Goal: Information Seeking & Learning: Compare options

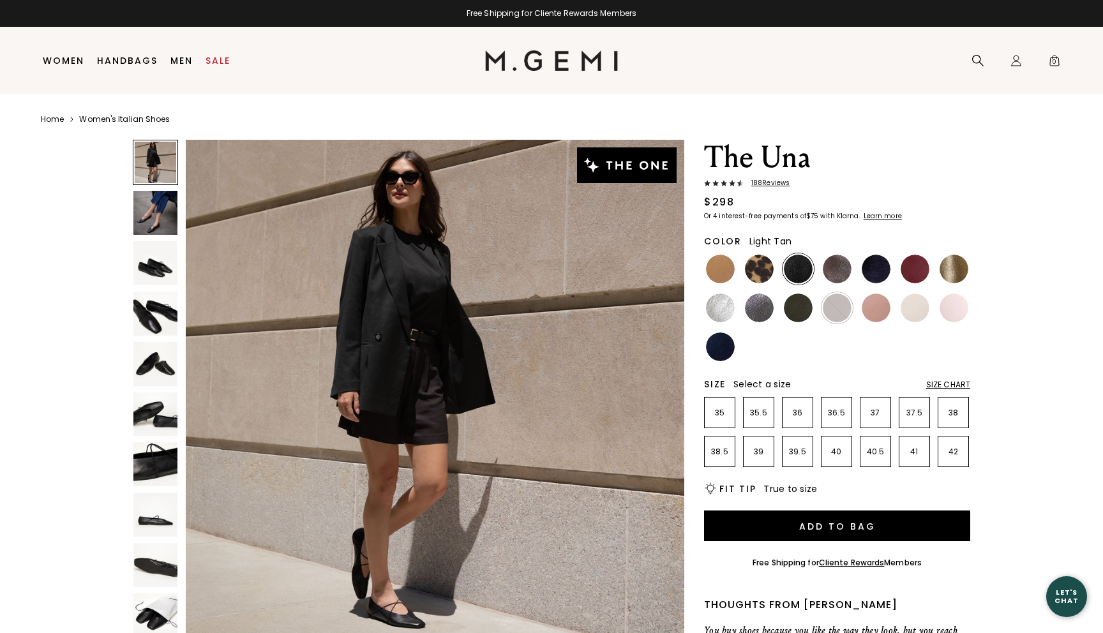
click at [723, 270] on img at bounding box center [720, 269] width 29 height 29
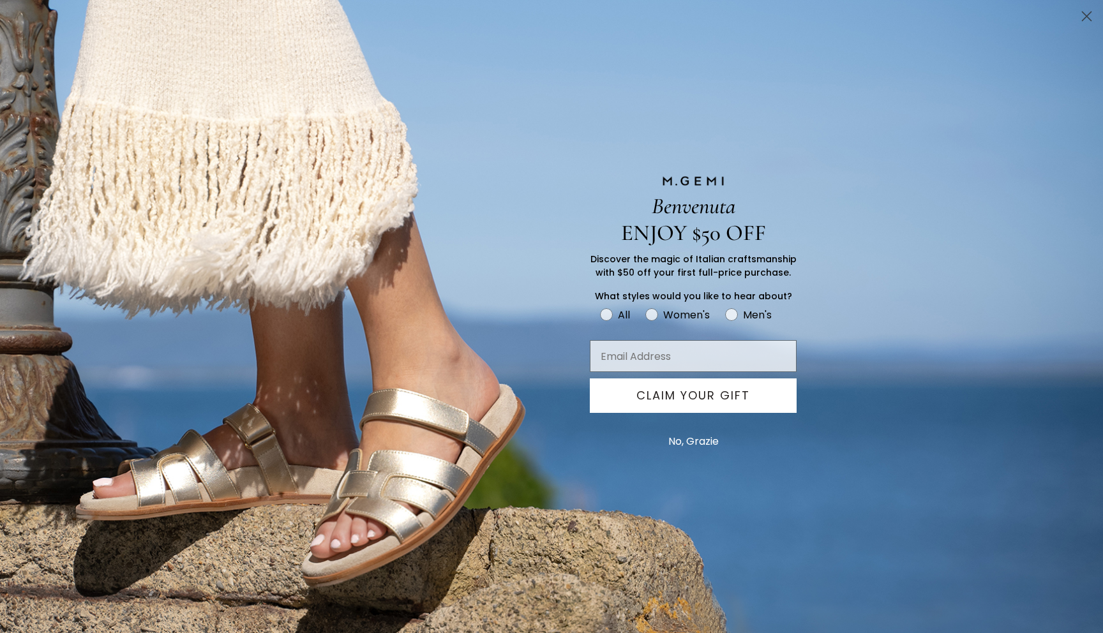
click at [711, 441] on button "No, Grazie" at bounding box center [693, 442] width 63 height 32
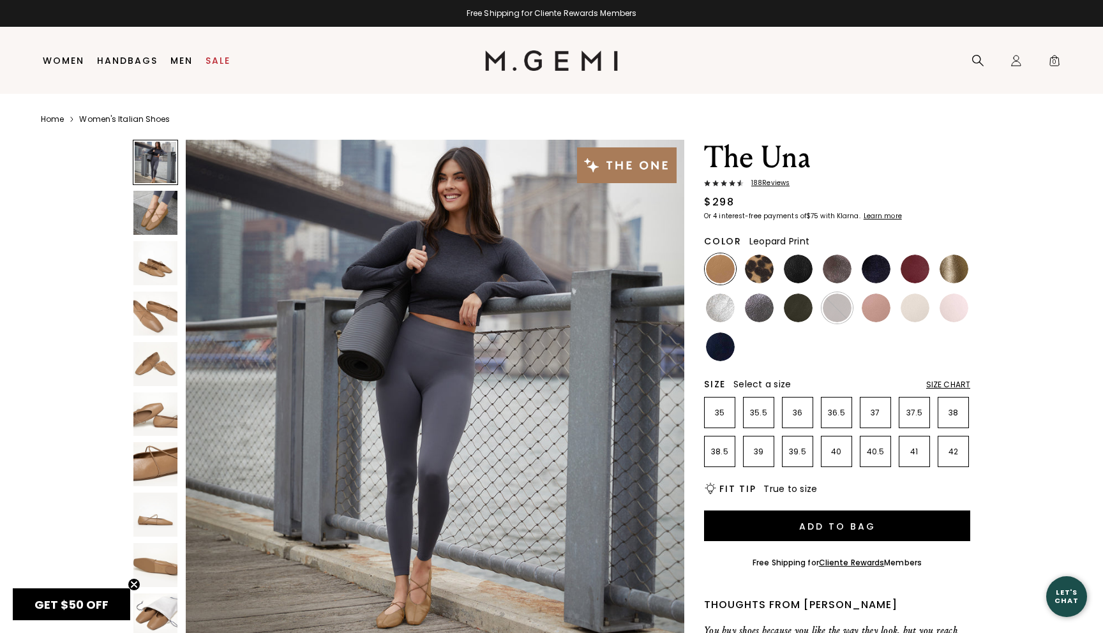
click at [764, 269] on img at bounding box center [759, 269] width 29 height 29
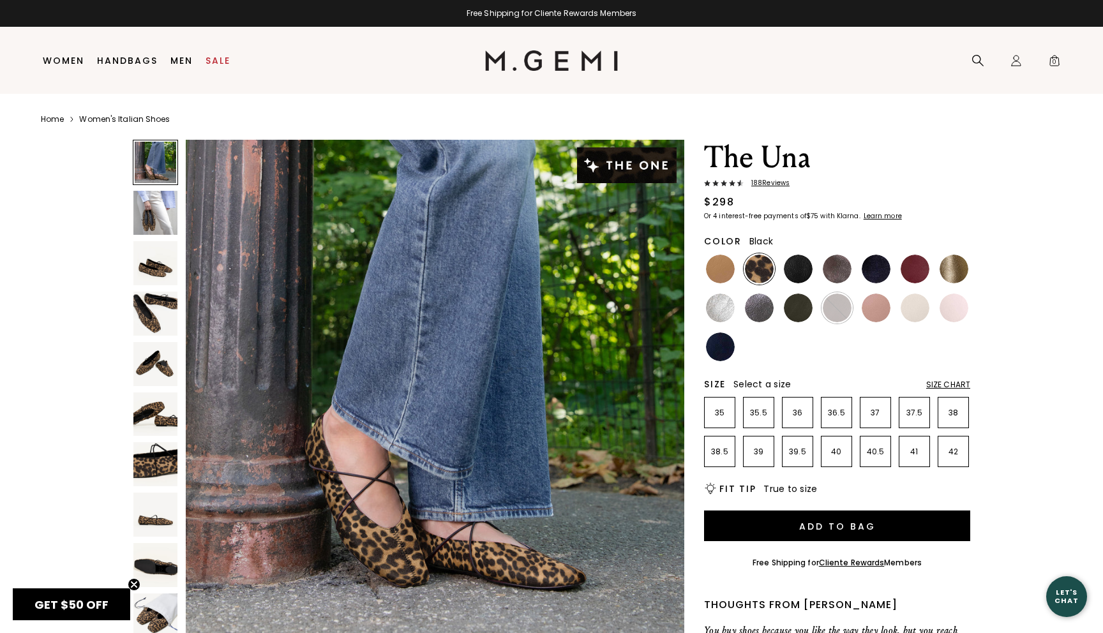
click at [800, 271] on img at bounding box center [798, 269] width 29 height 29
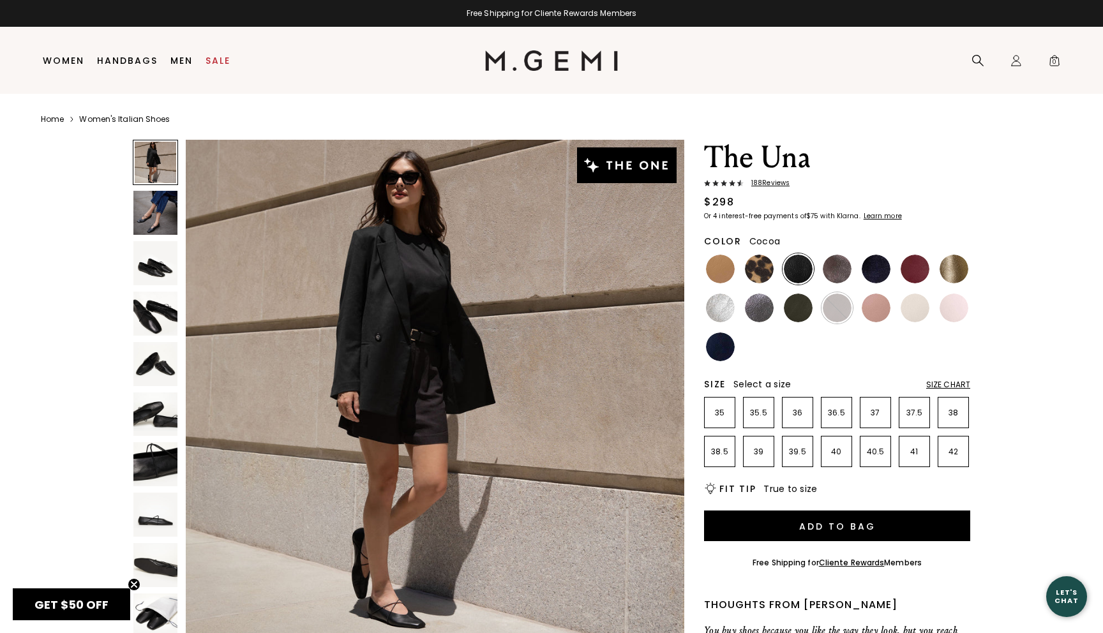
click at [832, 280] on img at bounding box center [837, 269] width 29 height 29
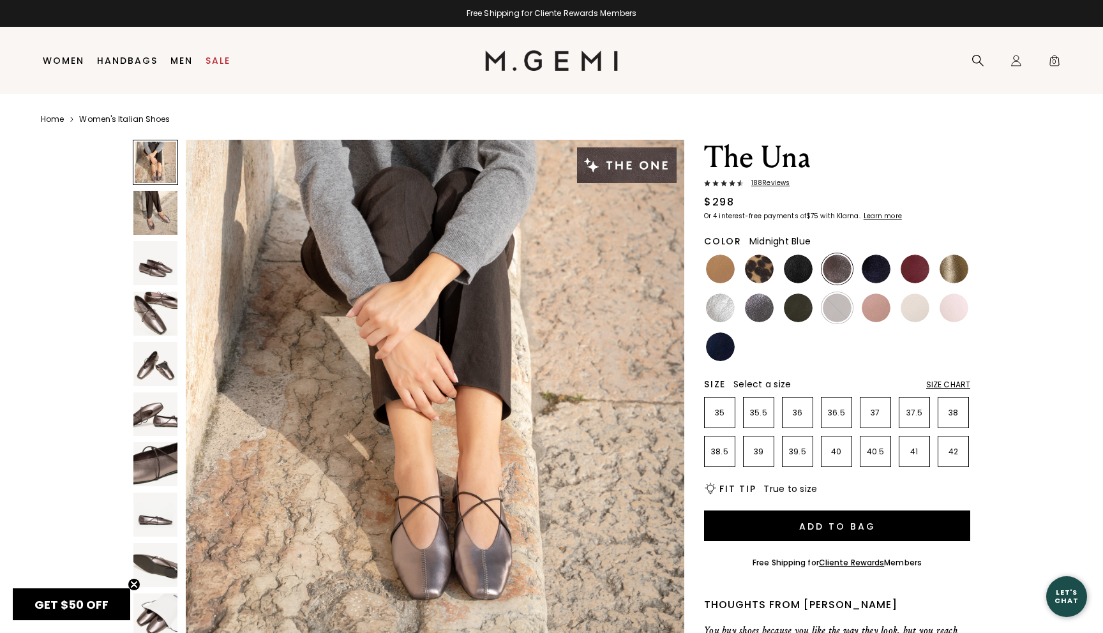
click at [865, 273] on img at bounding box center [876, 269] width 29 height 29
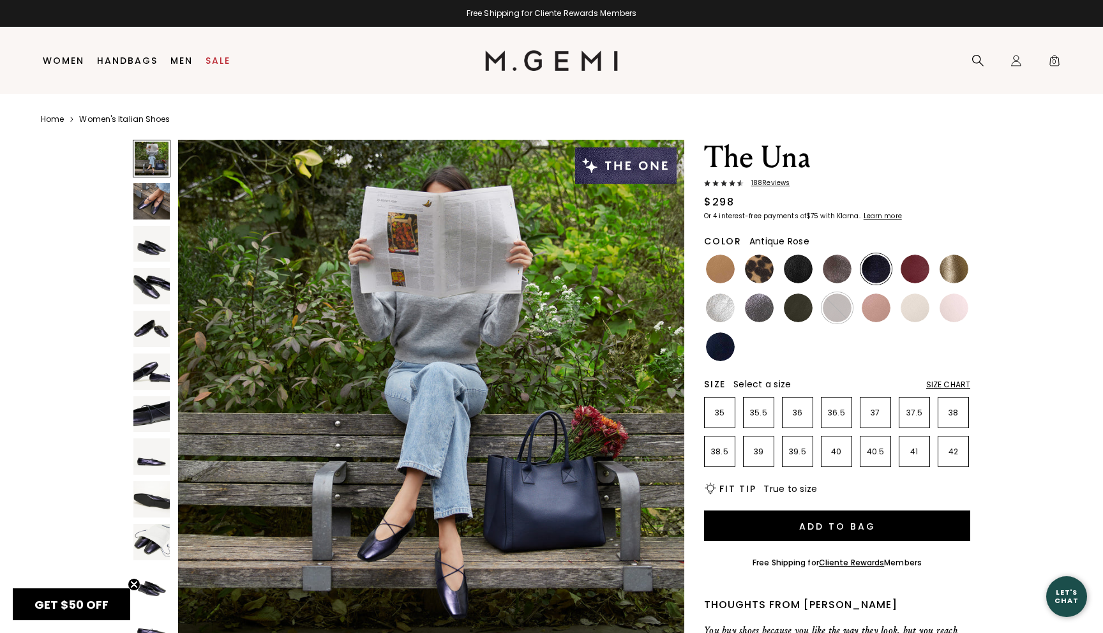
click at [878, 315] on img at bounding box center [876, 308] width 29 height 29
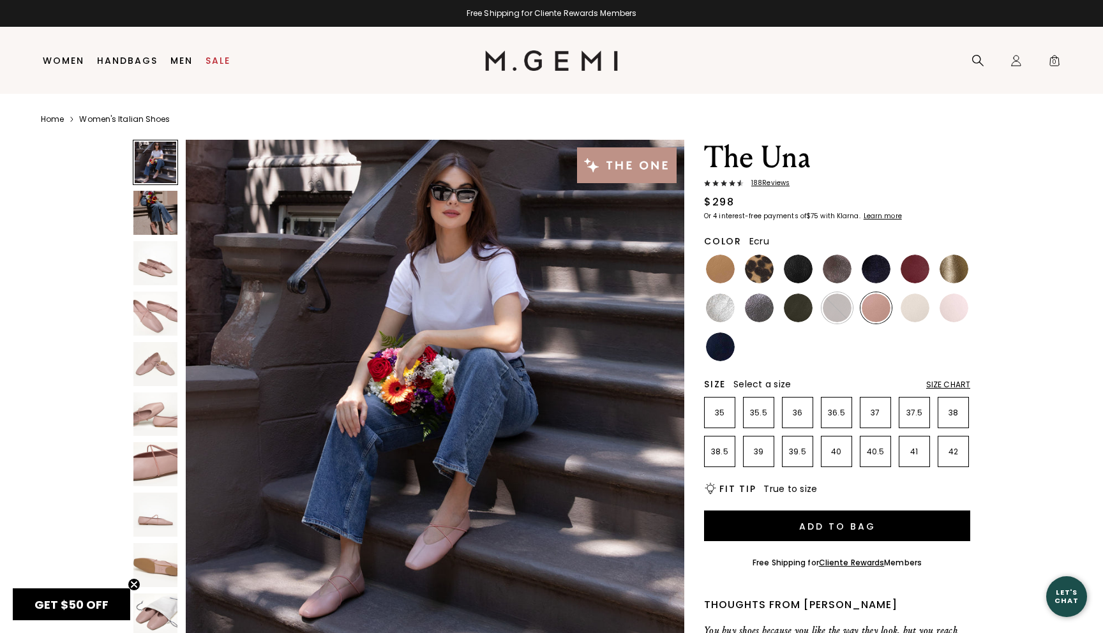
click at [905, 315] on img at bounding box center [915, 308] width 29 height 29
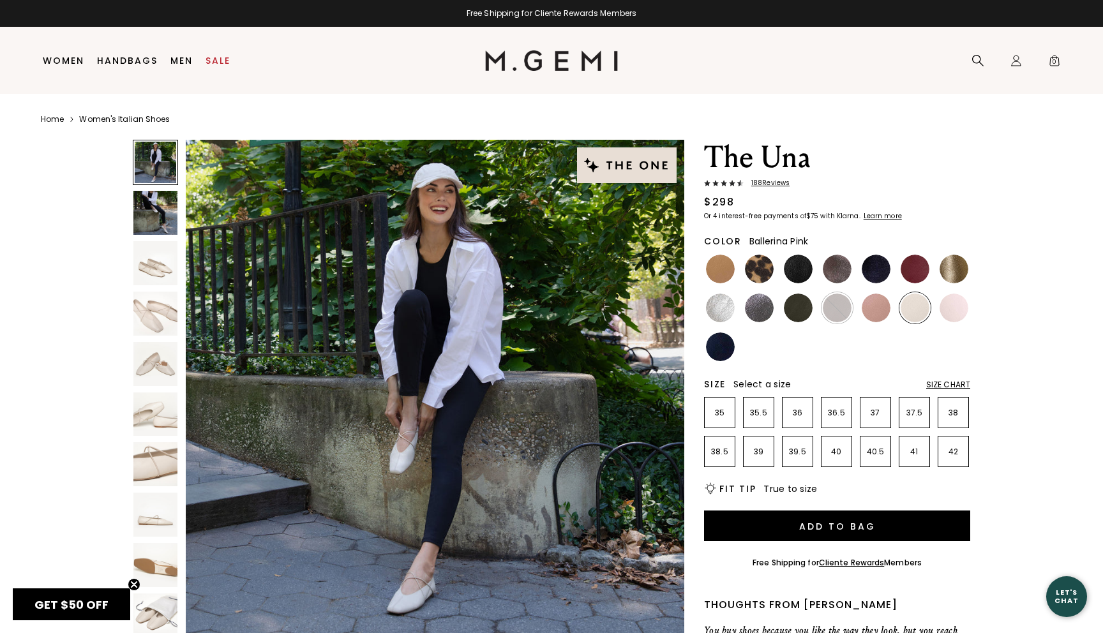
click at [942, 317] on div at bounding box center [953, 307] width 31 height 31
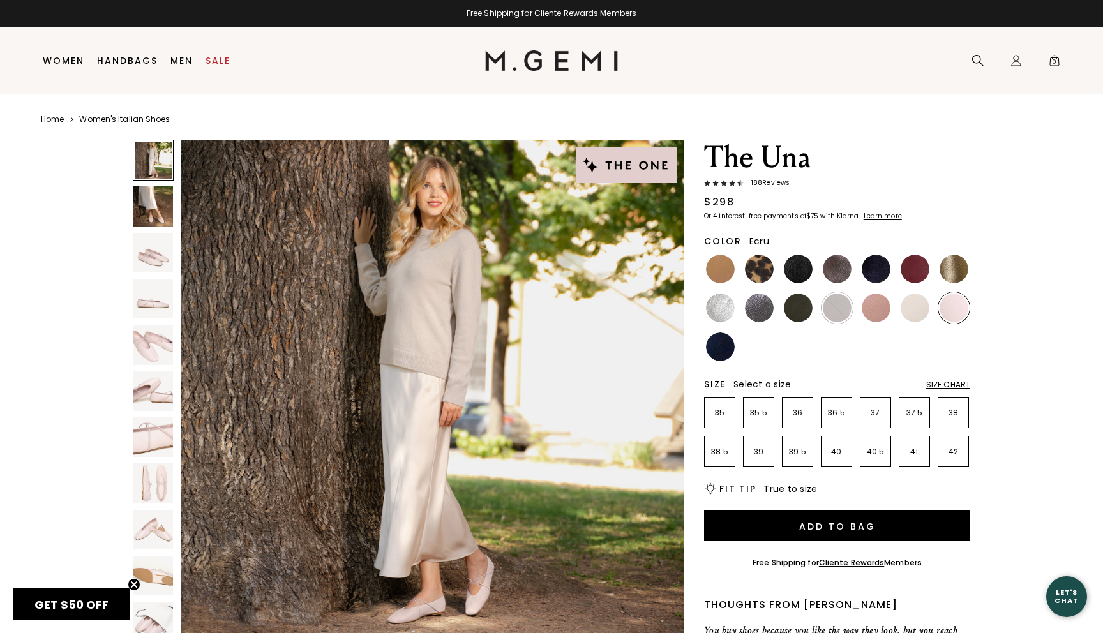
click at [918, 313] on img at bounding box center [915, 308] width 29 height 29
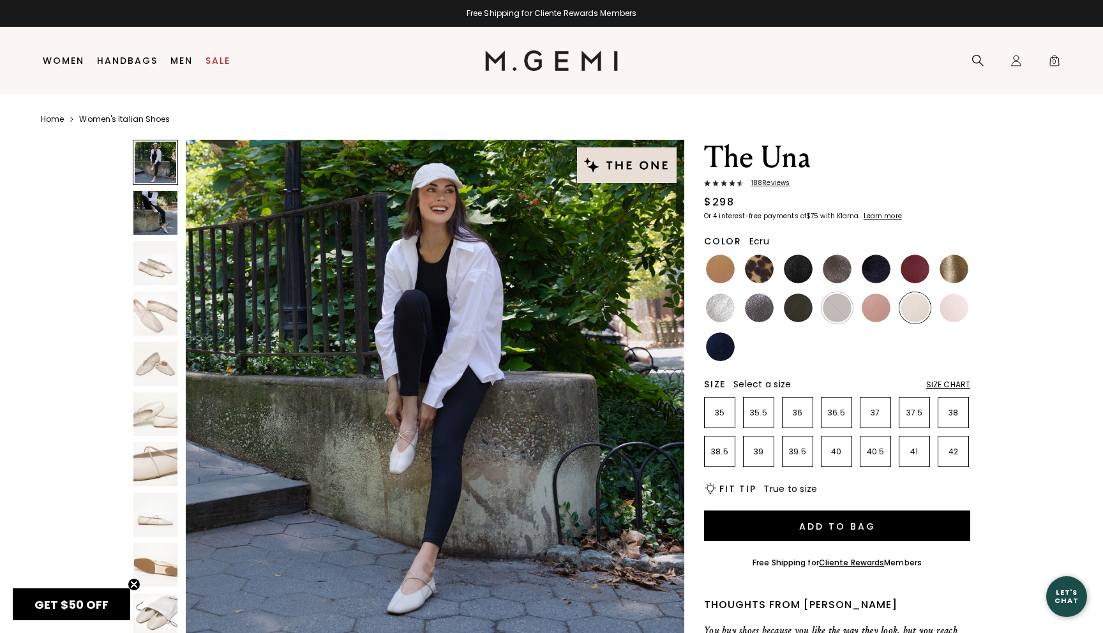
click at [147, 308] on img at bounding box center [155, 314] width 44 height 44
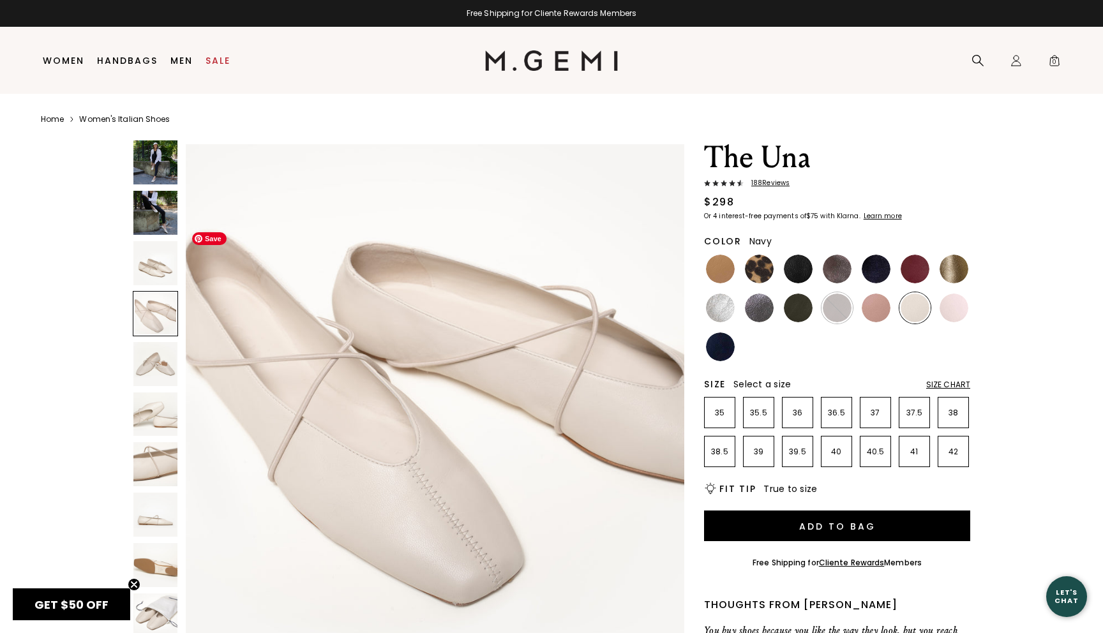
scroll to position [1534, 0]
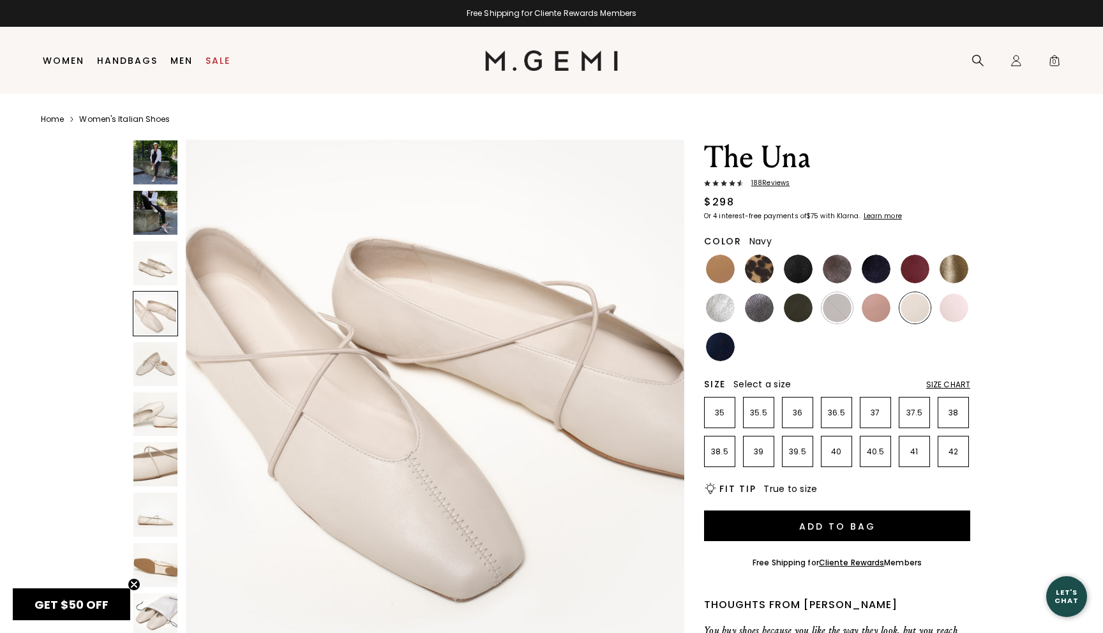
click at [719, 333] on img at bounding box center [720, 347] width 29 height 29
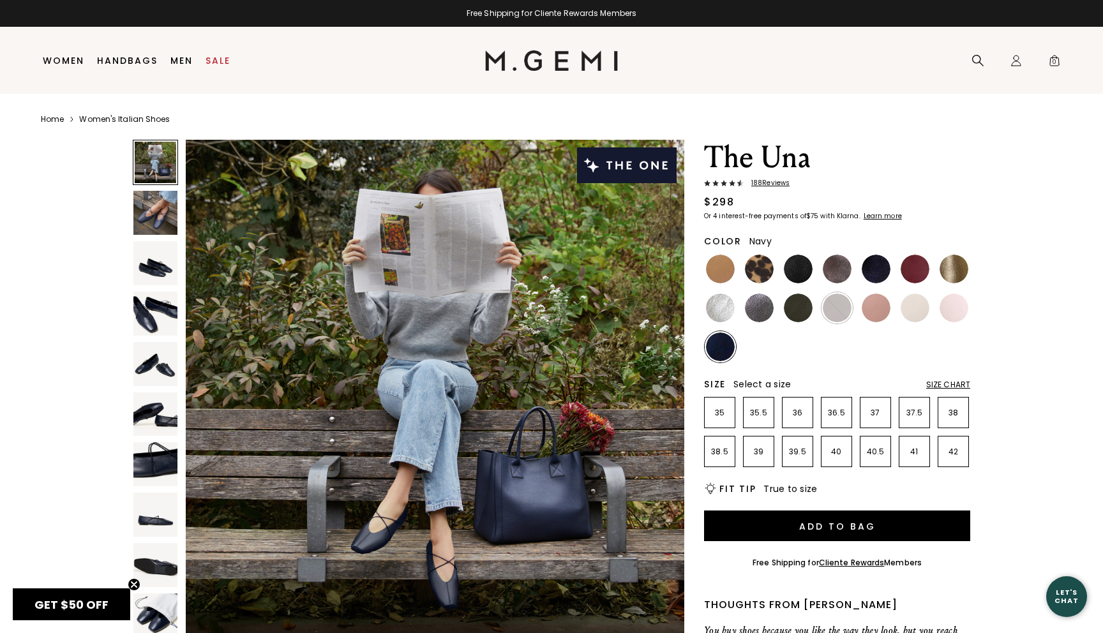
click at [617, 174] on img at bounding box center [627, 165] width 100 height 36
click at [873, 304] on img at bounding box center [876, 308] width 29 height 29
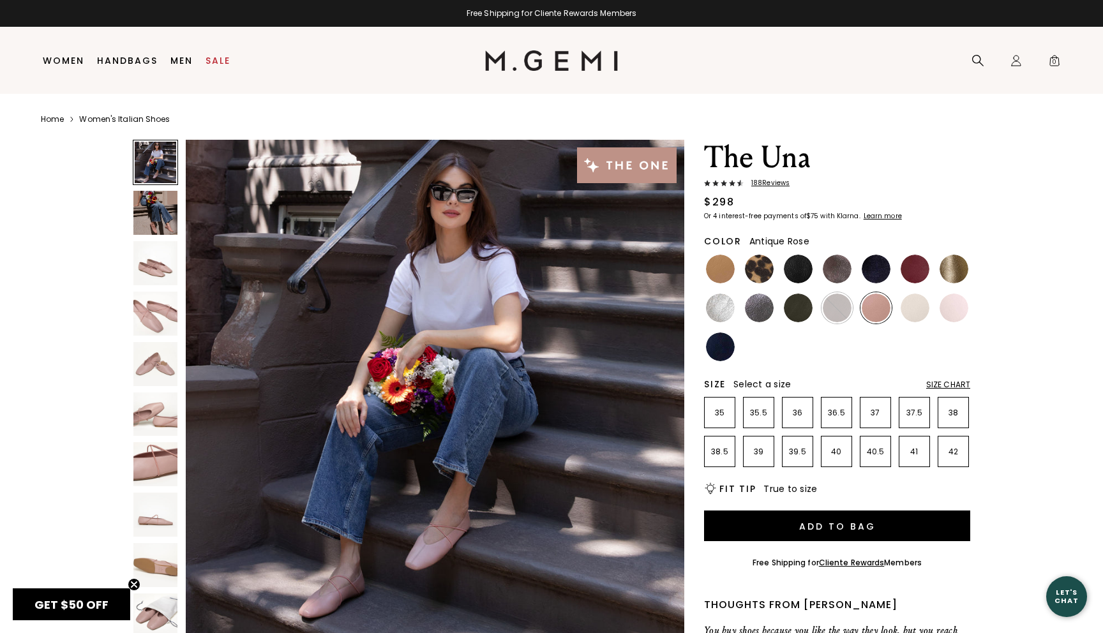
click at [165, 234] on img at bounding box center [155, 213] width 44 height 44
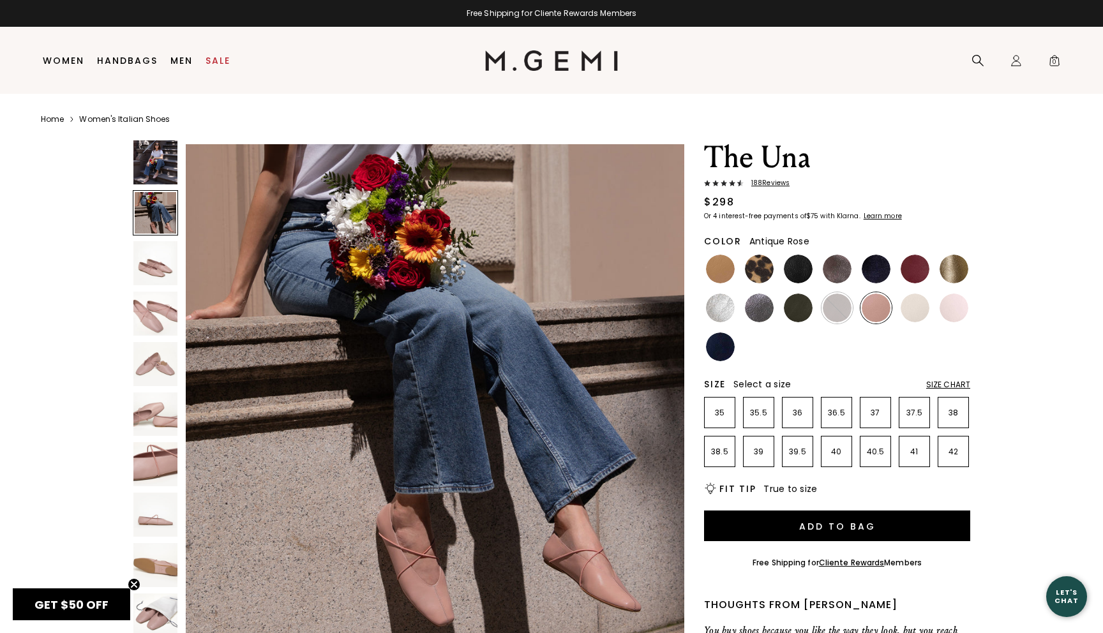
scroll to position [511, 0]
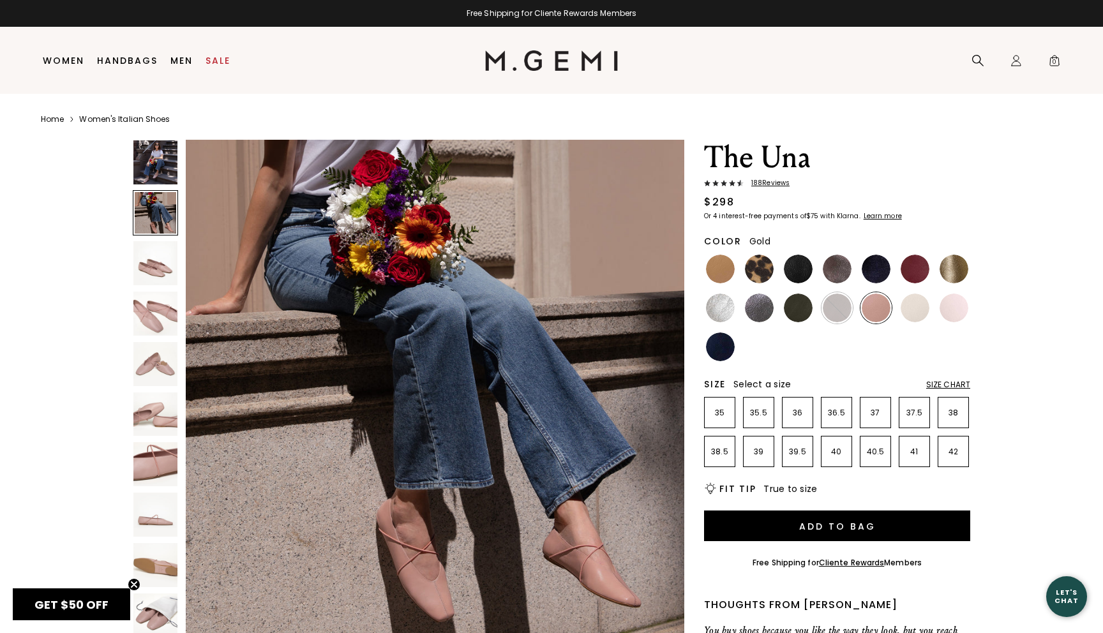
click at [946, 267] on img at bounding box center [954, 269] width 29 height 29
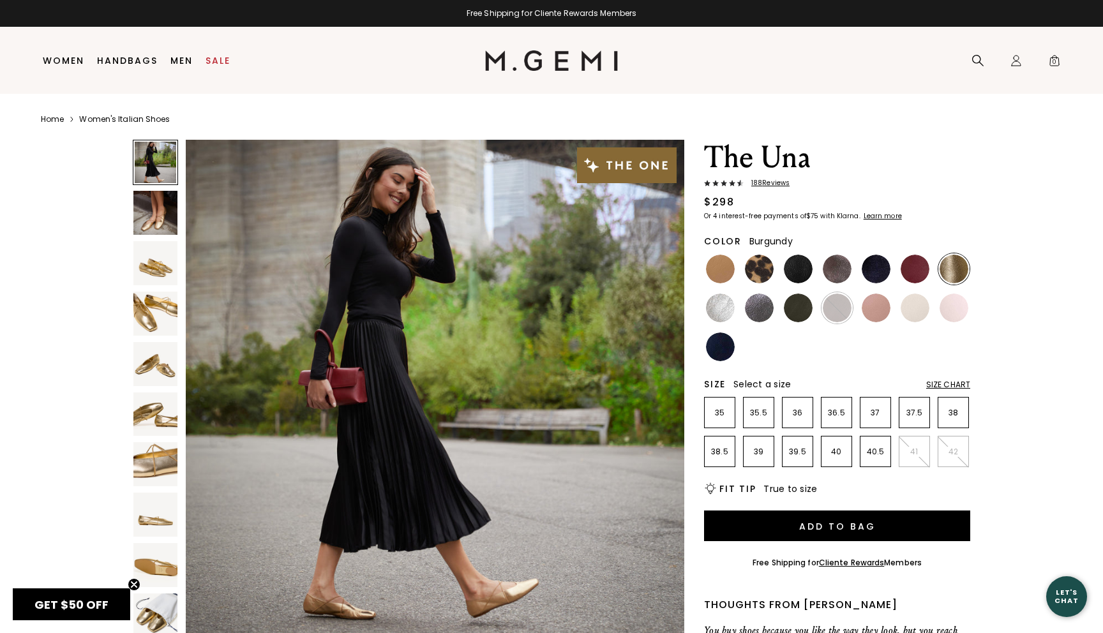
click at [926, 275] on img at bounding box center [915, 269] width 29 height 29
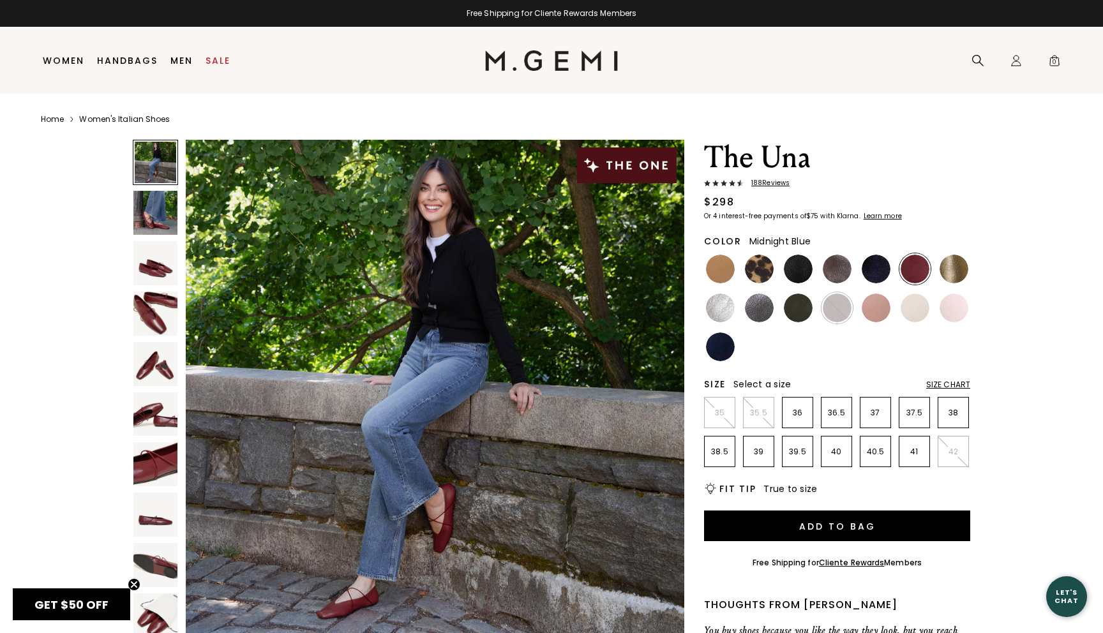
click at [875, 276] on img at bounding box center [876, 269] width 29 height 29
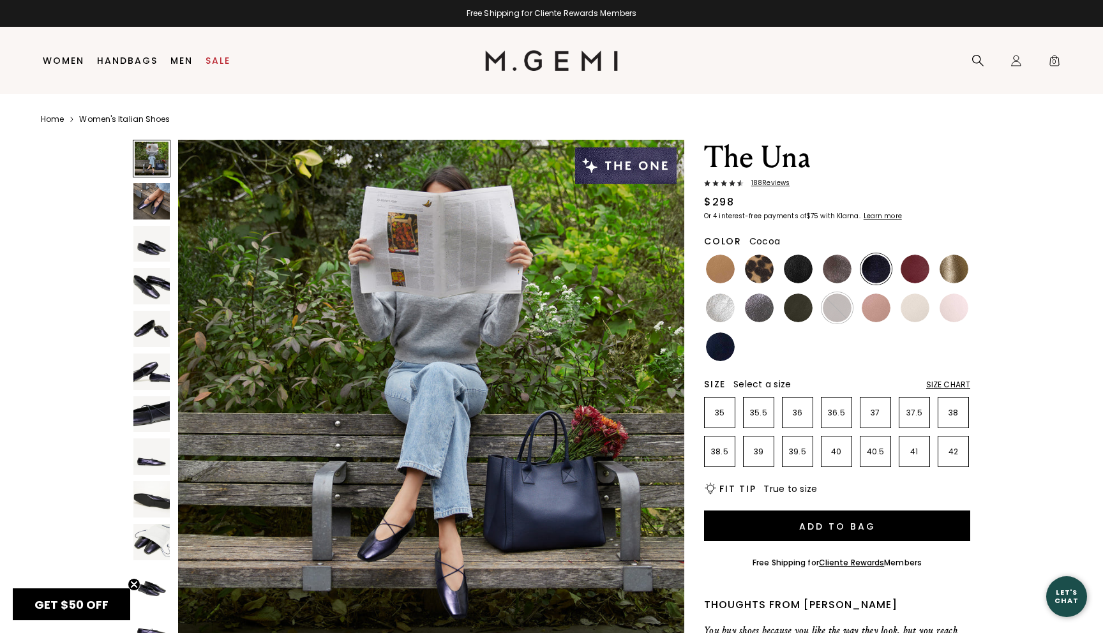
click at [841, 275] on img at bounding box center [837, 269] width 29 height 29
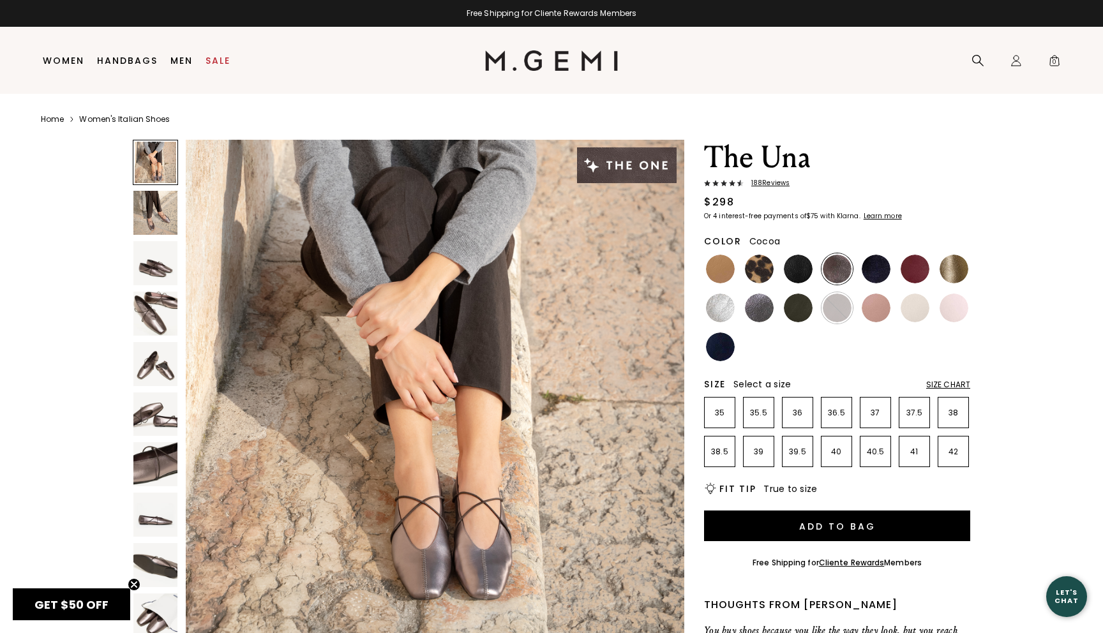
click at [816, 278] on ul at bounding box center [837, 307] width 266 height 109
click at [806, 277] on img at bounding box center [798, 269] width 29 height 29
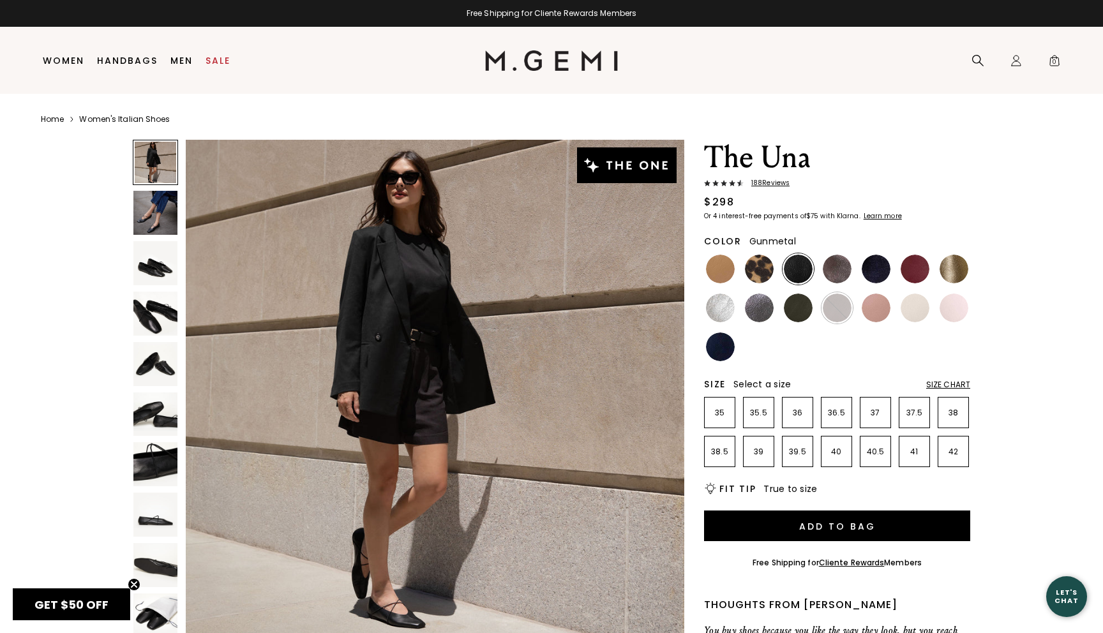
click at [739, 316] on ul at bounding box center [837, 307] width 266 height 109
click at [729, 317] on img at bounding box center [720, 308] width 29 height 29
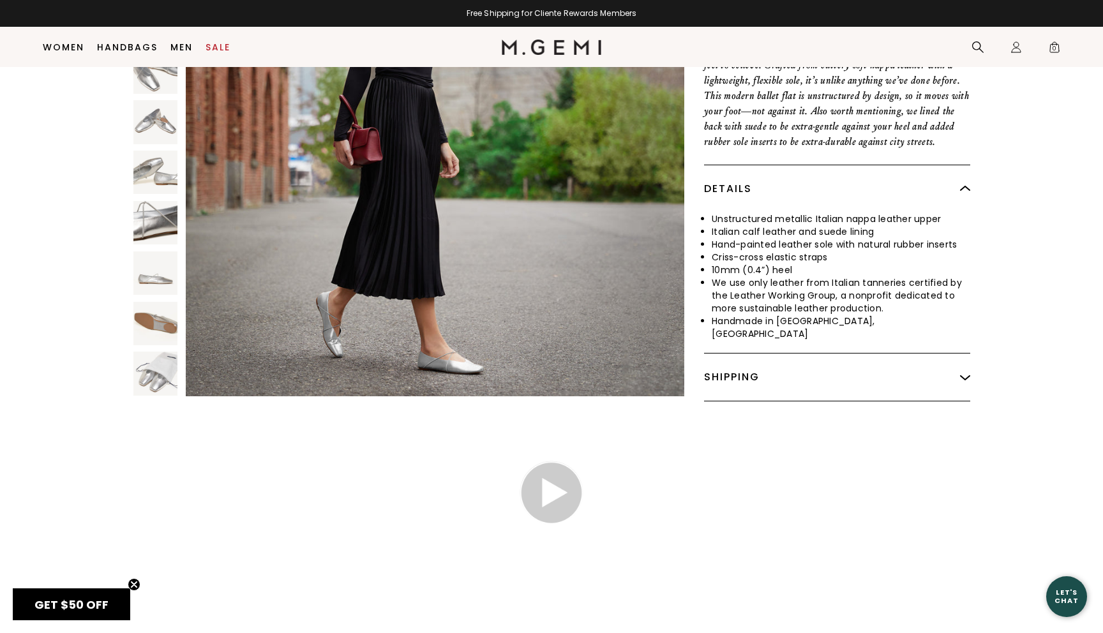
click at [759, 380] on div "Shipping" at bounding box center [837, 377] width 266 height 47
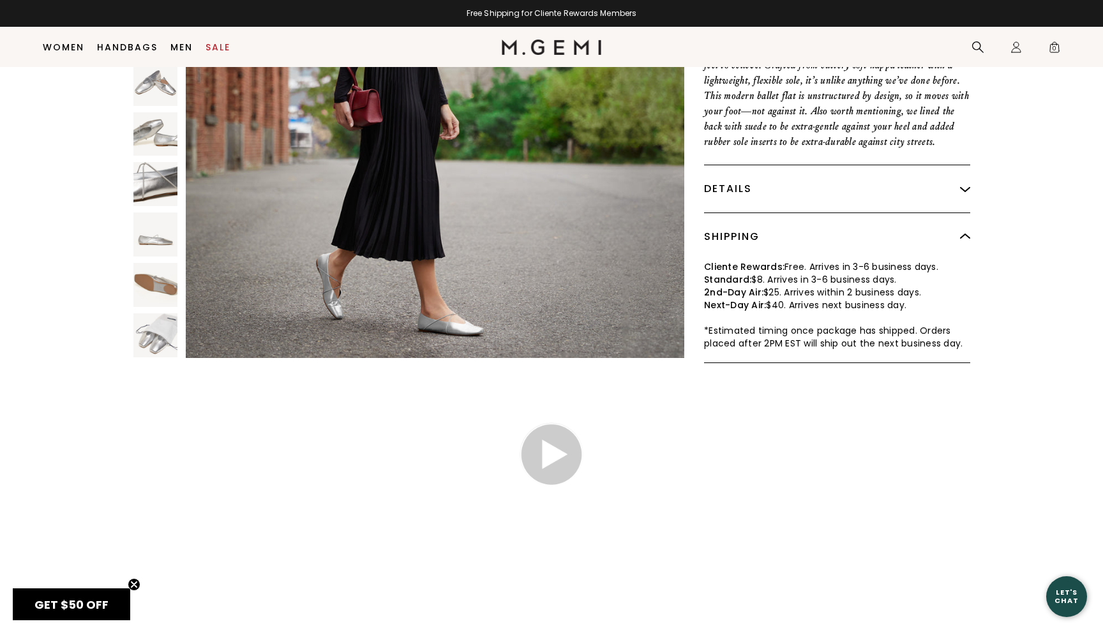
click at [780, 185] on div "Details" at bounding box center [837, 188] width 266 height 47
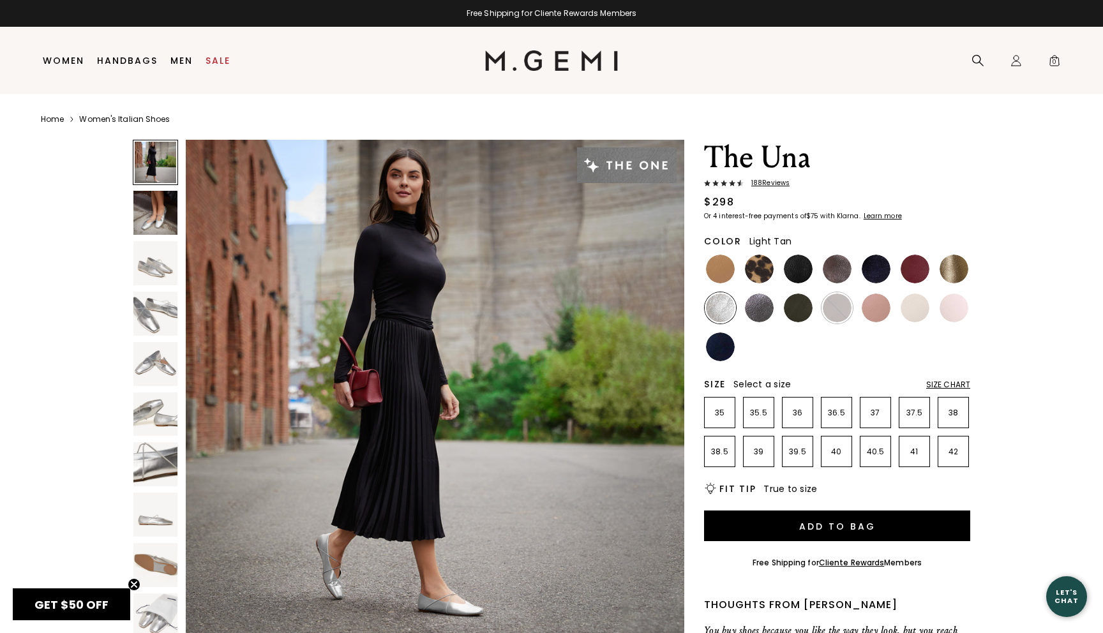
click at [729, 267] on img at bounding box center [720, 269] width 29 height 29
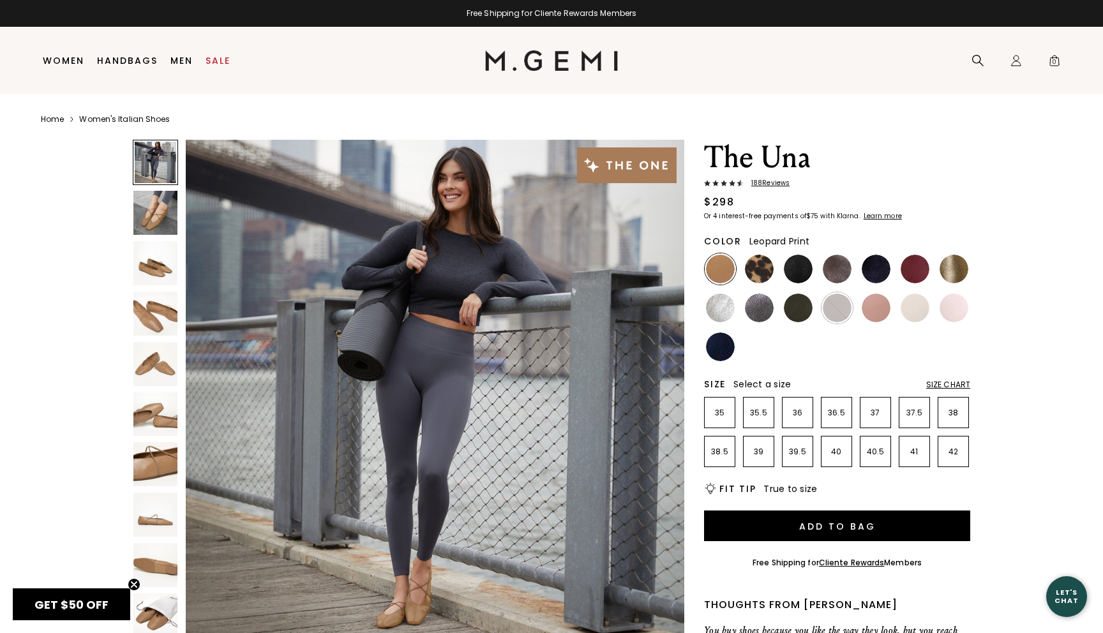
click at [761, 267] on img at bounding box center [759, 269] width 29 height 29
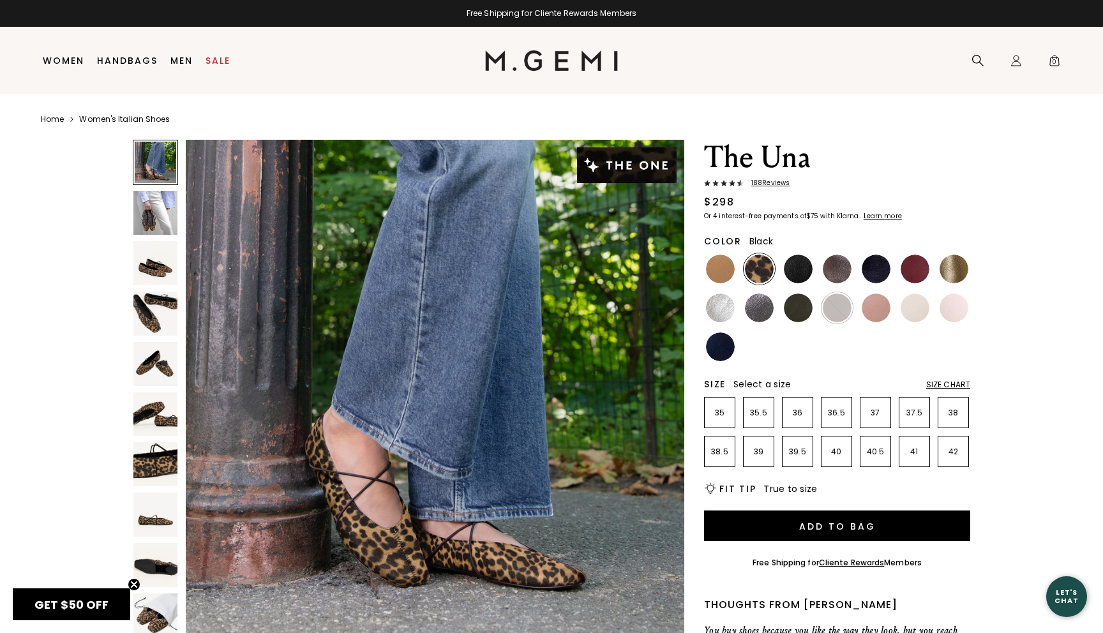
click at [792, 268] on img at bounding box center [798, 269] width 29 height 29
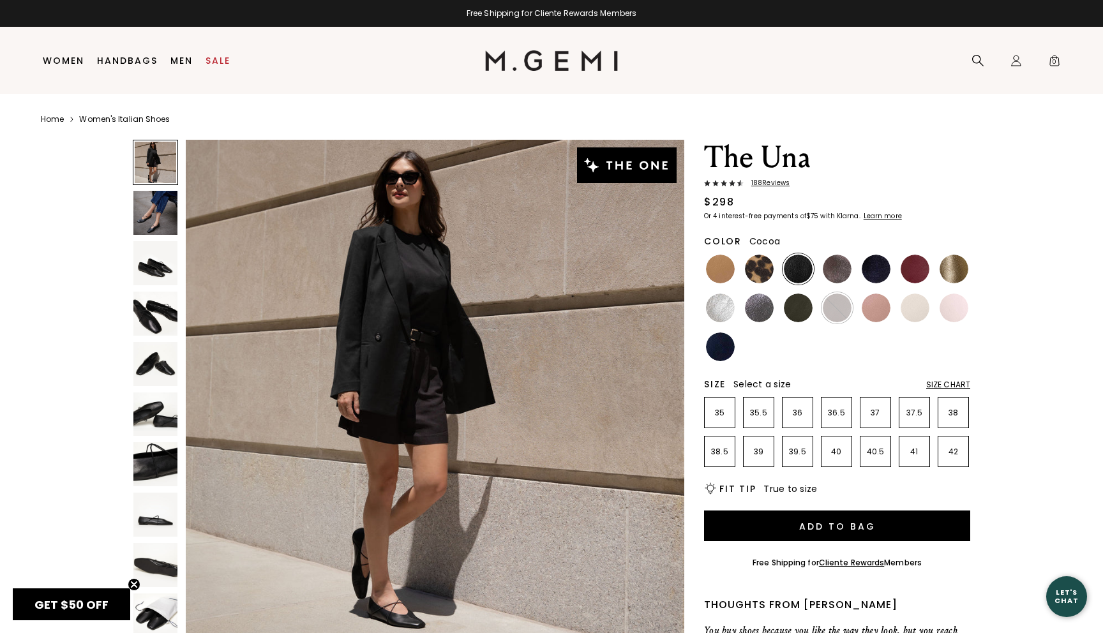
click at [831, 271] on img at bounding box center [837, 269] width 29 height 29
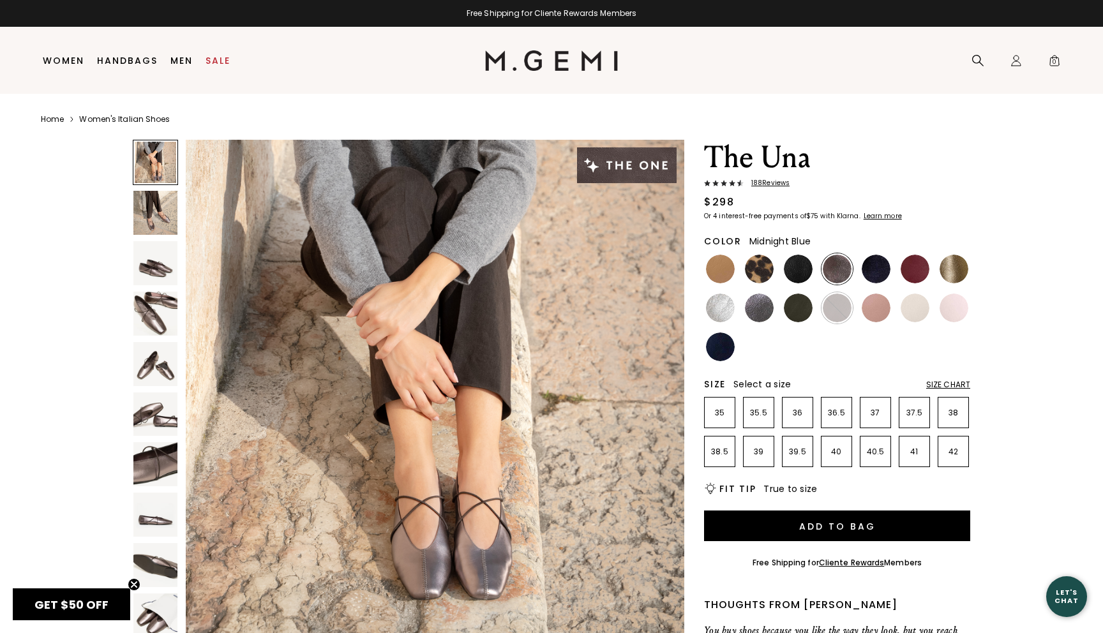
click at [871, 276] on img at bounding box center [876, 269] width 29 height 29
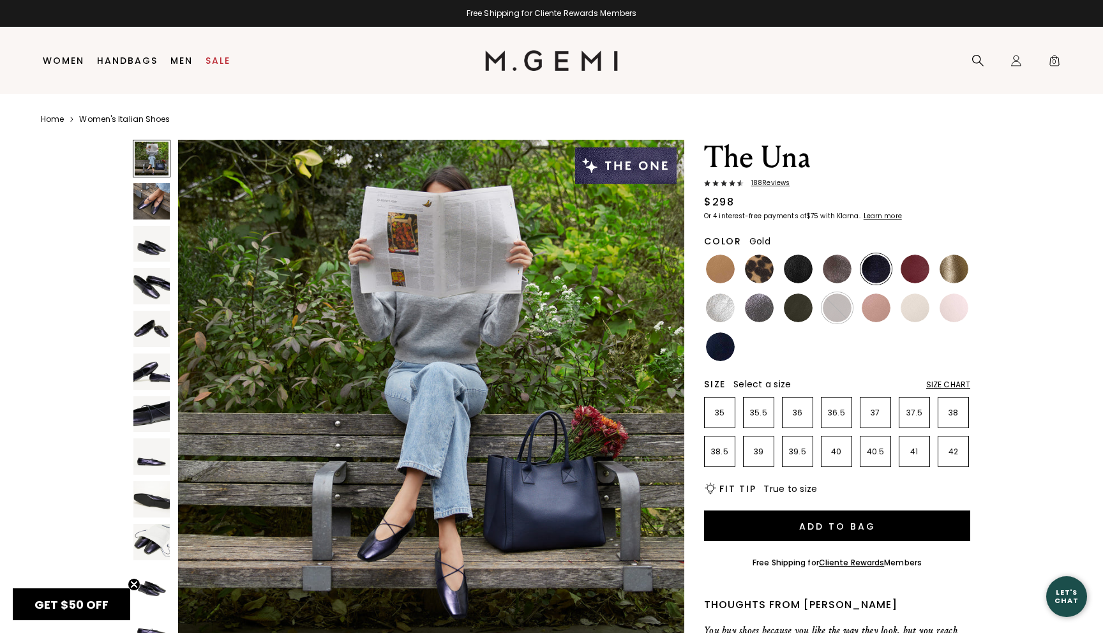
click at [947, 274] on img at bounding box center [954, 269] width 29 height 29
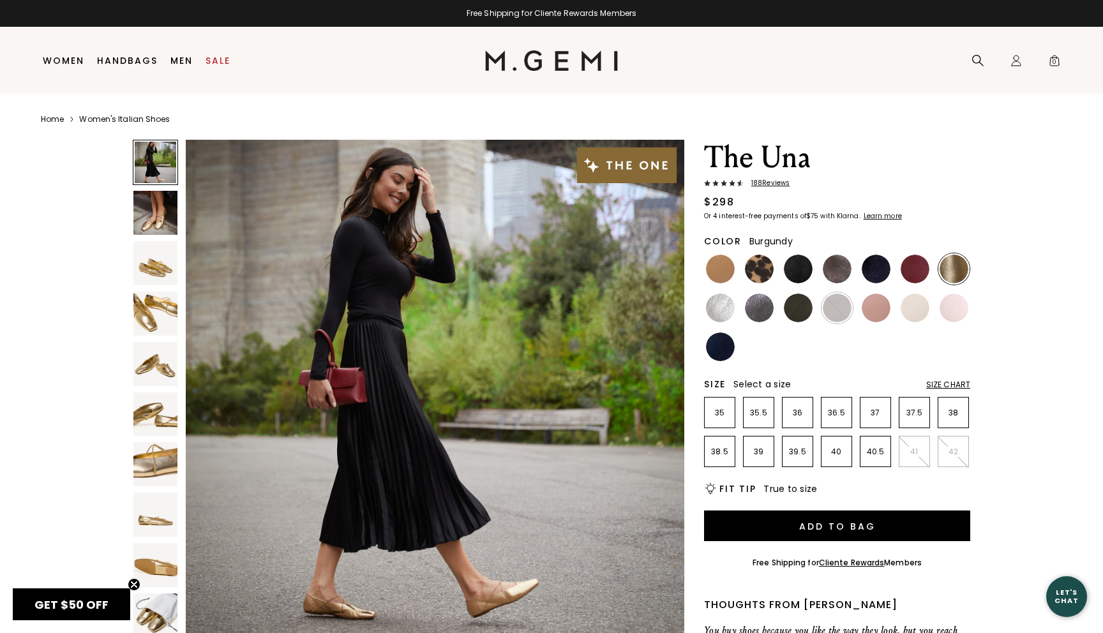
click at [921, 279] on img at bounding box center [915, 269] width 29 height 29
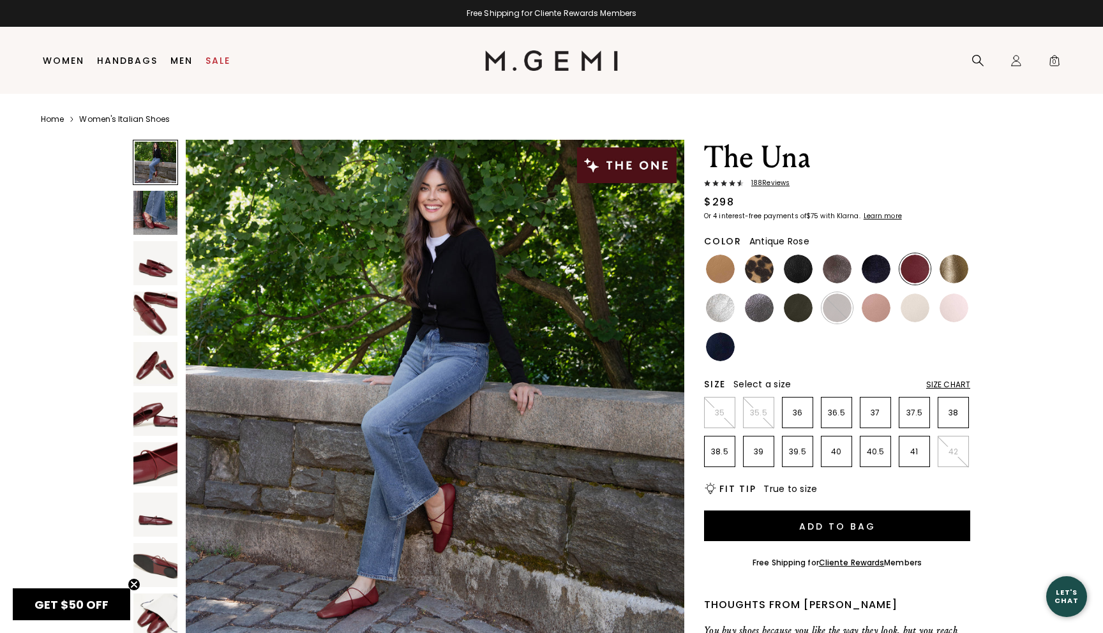
click at [876, 313] on img at bounding box center [876, 308] width 29 height 29
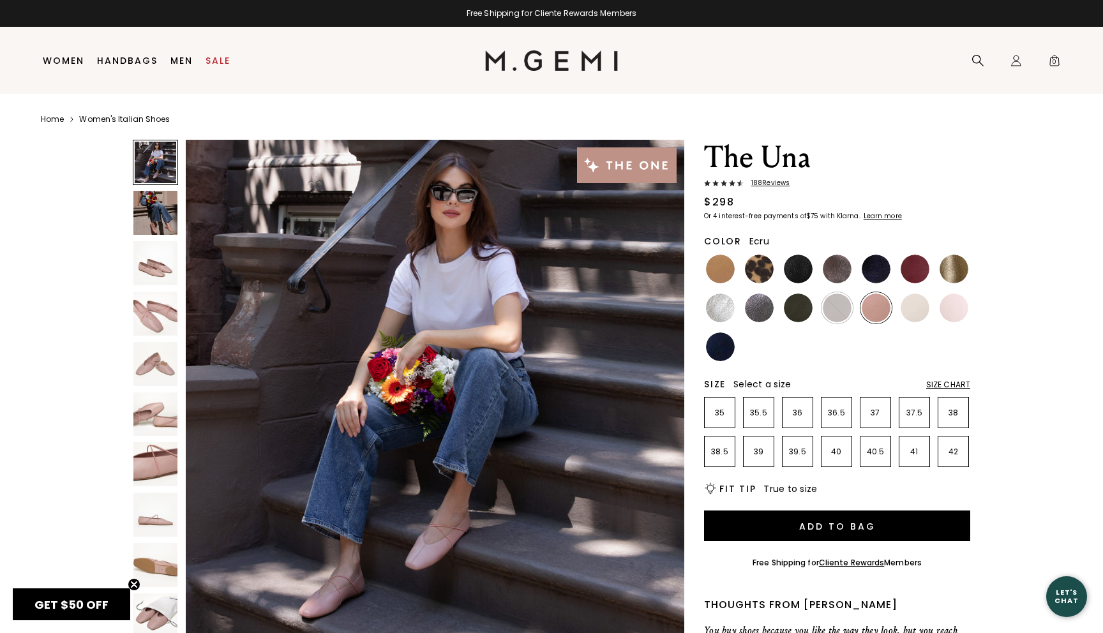
click at [921, 315] on img at bounding box center [915, 308] width 29 height 29
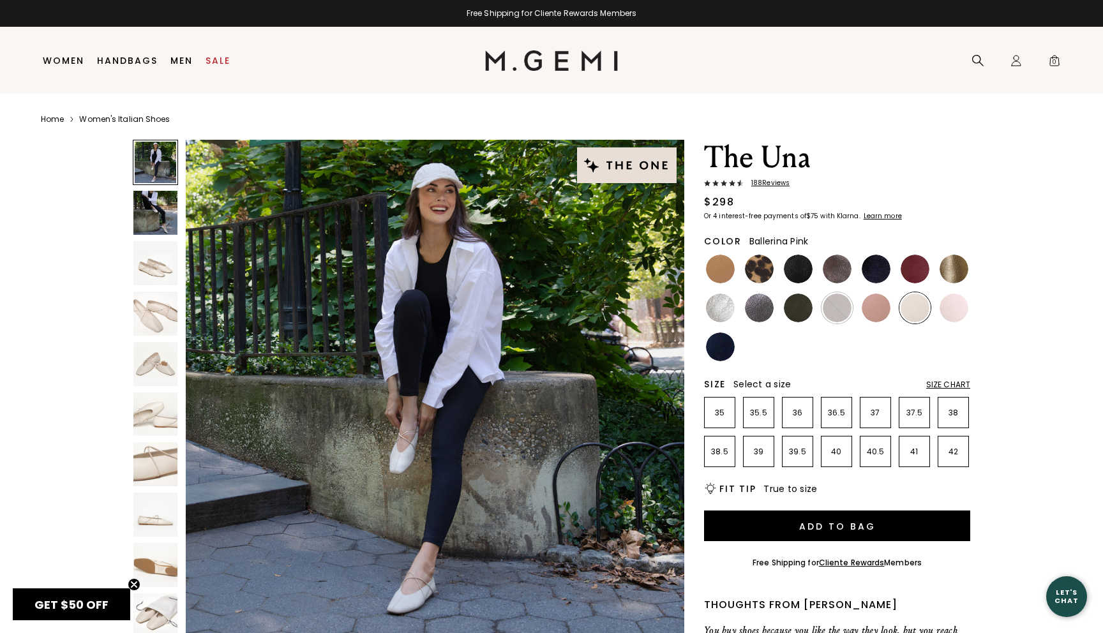
click at [955, 312] on img at bounding box center [954, 308] width 29 height 29
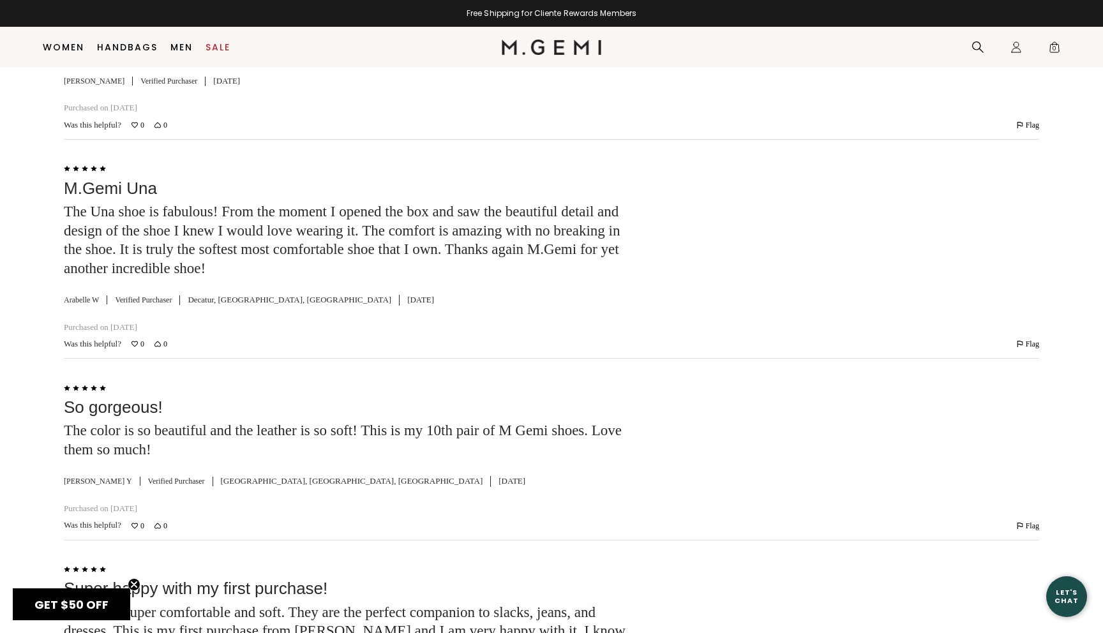
scroll to position [4108, 0]
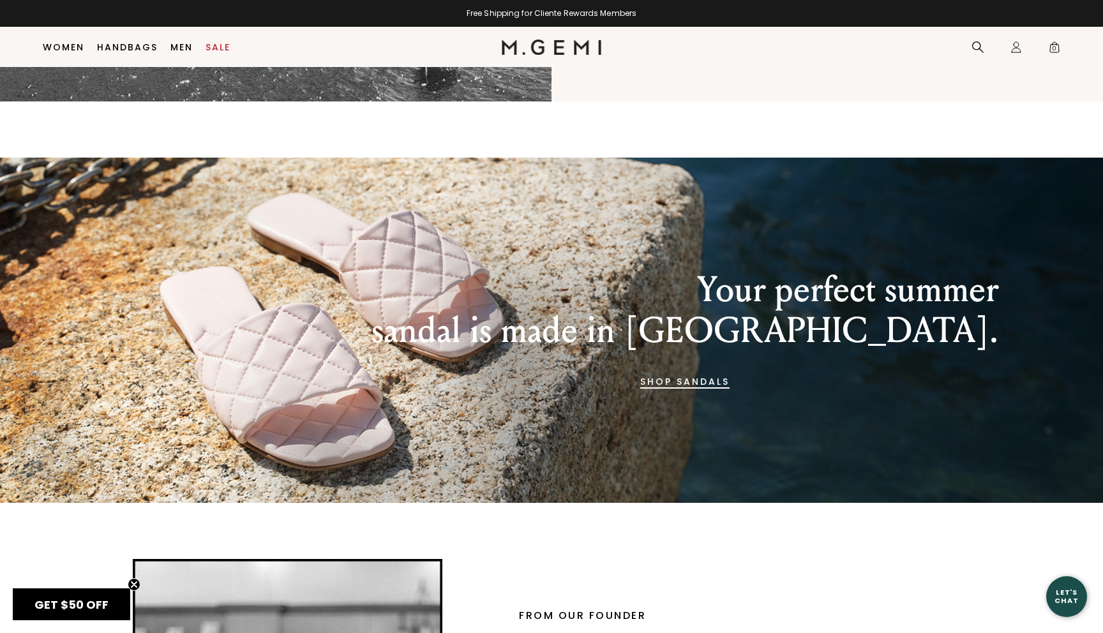
scroll to position [1632, 0]
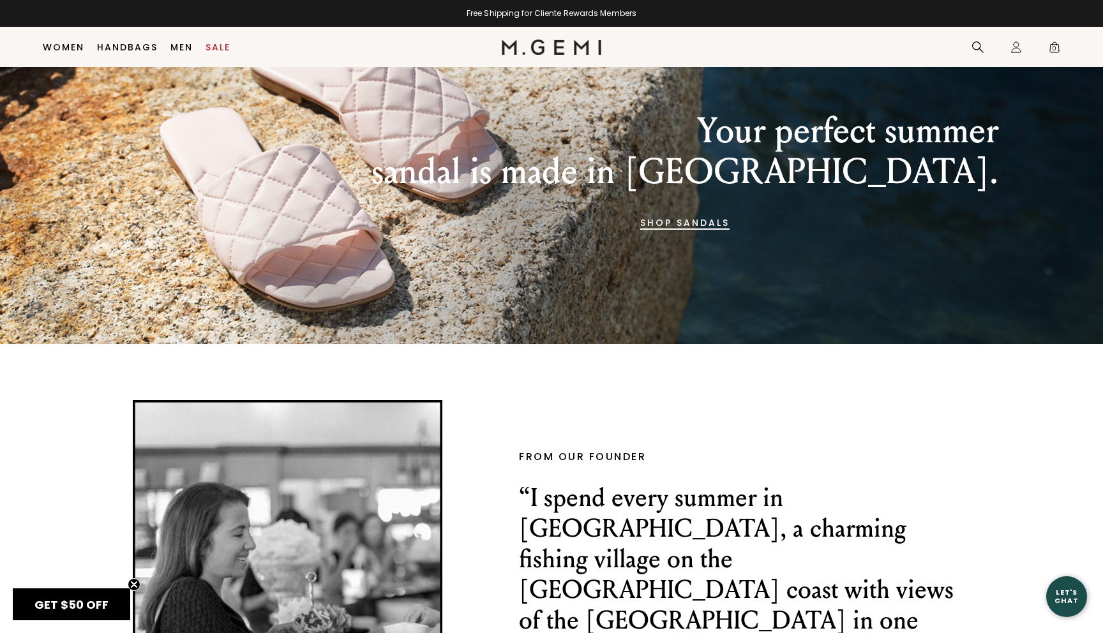
click at [730, 238] on link "SHOP SANDALS" at bounding box center [684, 222] width 89 height 31
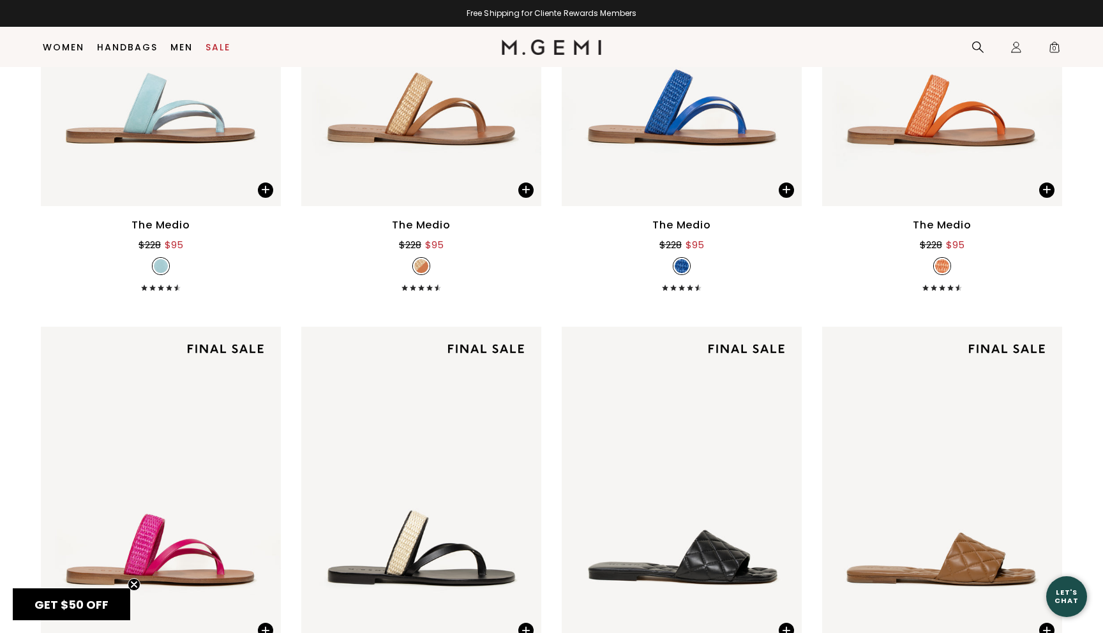
scroll to position [1009, 0]
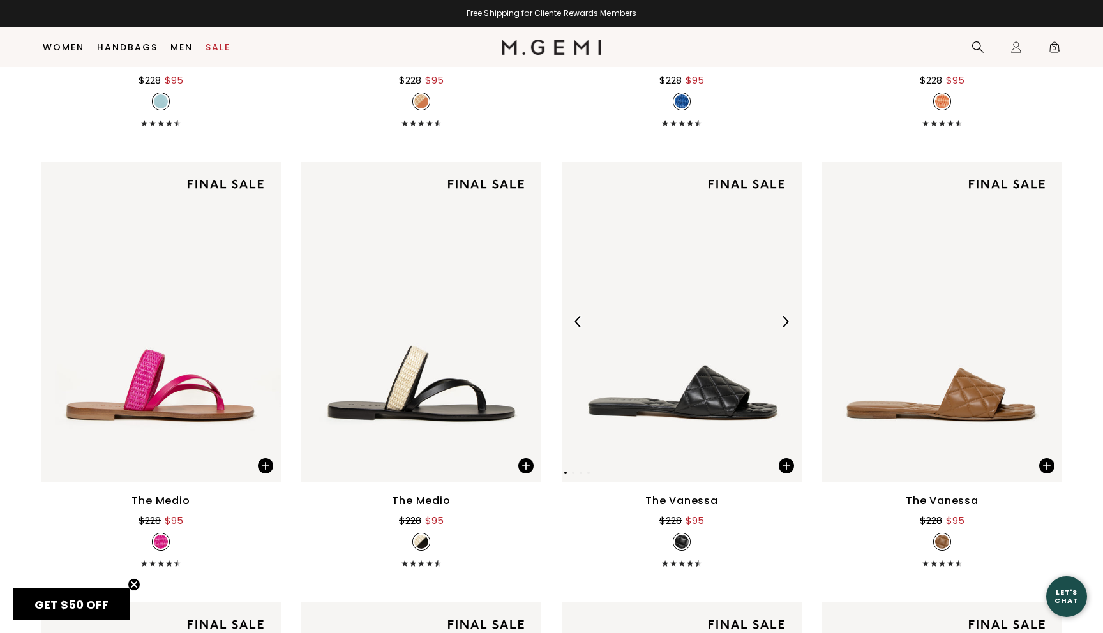
click at [778, 328] on div at bounding box center [785, 322] width 20 height 20
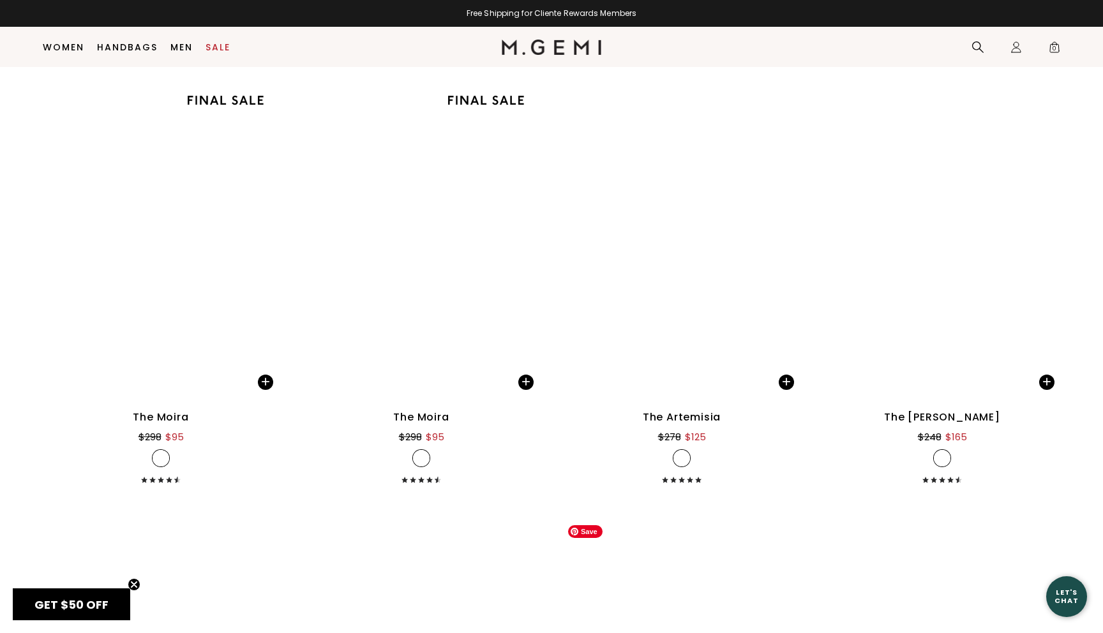
scroll to position [3894, 0]
